Goal: Task Accomplishment & Management: Use online tool/utility

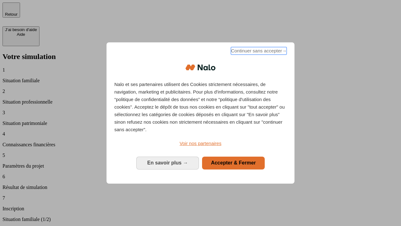
click at [258, 52] on span "Continuer sans accepter →" at bounding box center [259, 51] width 56 height 8
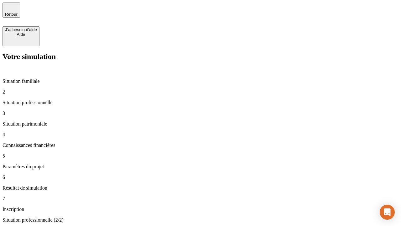
type input "30 000"
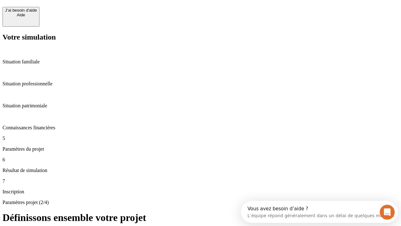
scroll to position [12, 0]
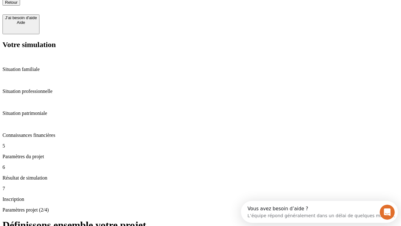
type input "25"
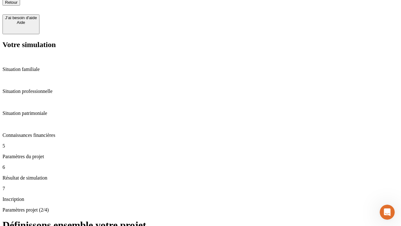
type input "64"
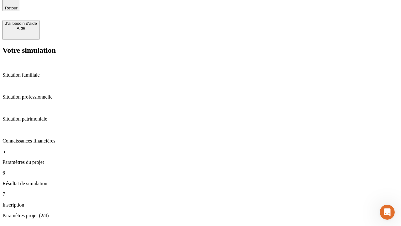
type input "1 000"
type input "640"
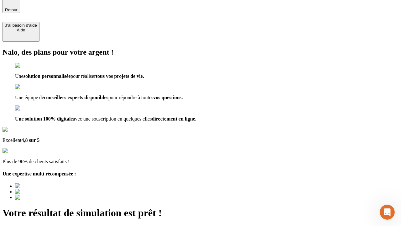
type input "[EMAIL_ADDRESS][PERSON_NAME][DOMAIN_NAME]"
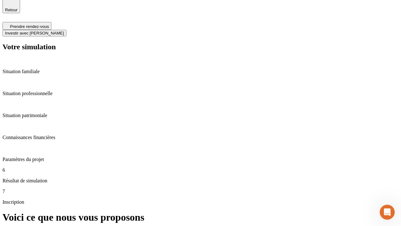
click at [64, 31] on span "Investir avec [PERSON_NAME]" at bounding box center [34, 33] width 59 height 5
